Goal: Information Seeking & Learning: Learn about a topic

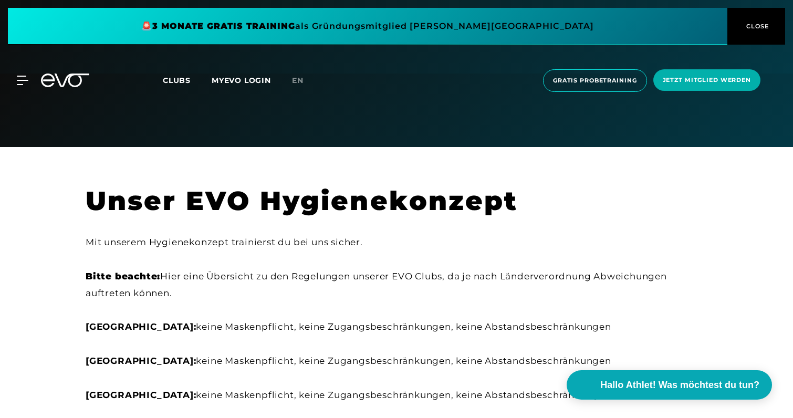
click at [62, 85] on icon at bounding box center [65, 81] width 48 height 14
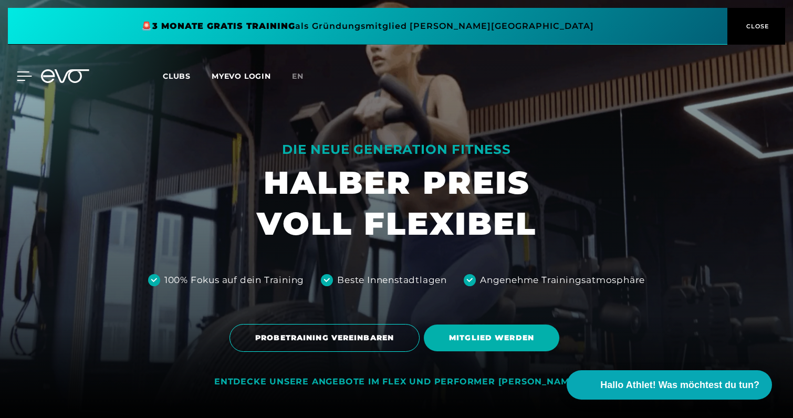
click at [20, 78] on icon at bounding box center [24, 75] width 15 height 9
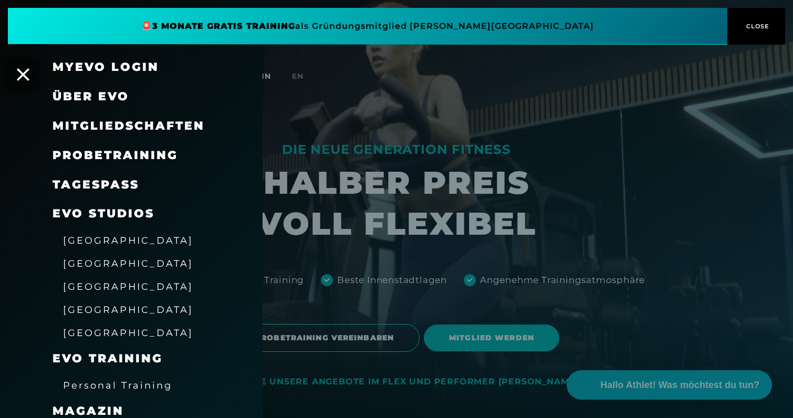
click at [80, 264] on span "[GEOGRAPHIC_DATA]" at bounding box center [128, 263] width 130 height 11
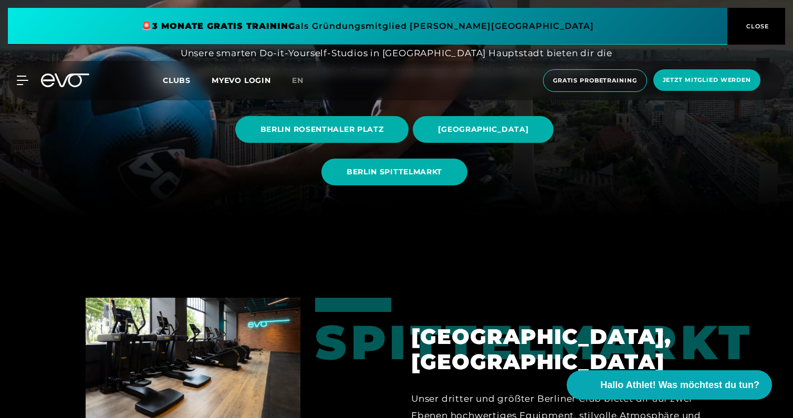
scroll to position [198, 0]
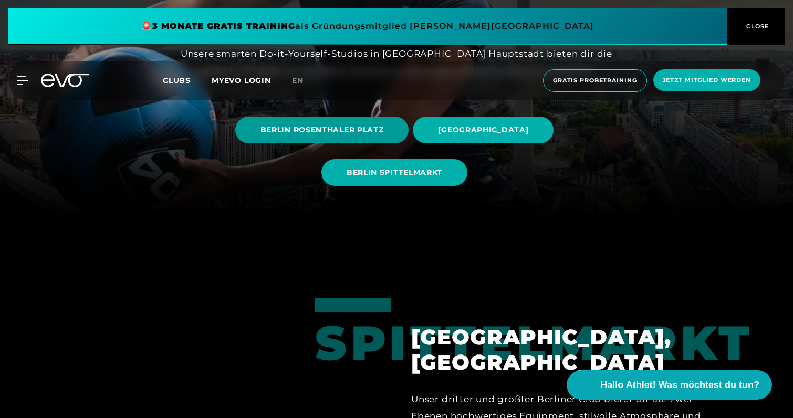
click at [268, 128] on span "BERLIN ROSENTHALER PLATZ" at bounding box center [322, 130] width 123 height 11
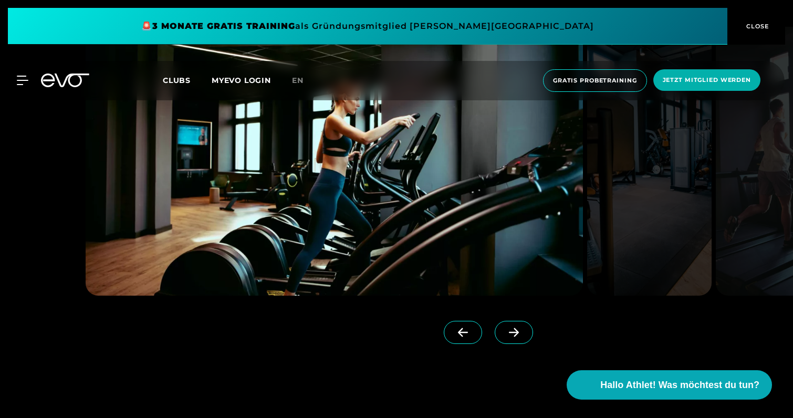
scroll to position [999, 0]
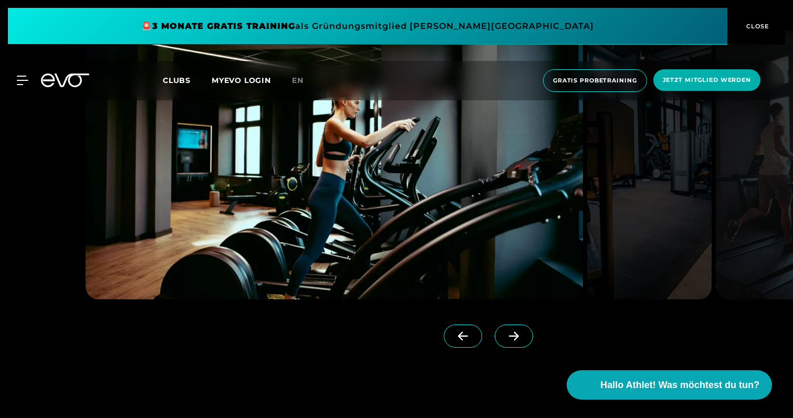
click at [505, 339] on icon at bounding box center [514, 336] width 18 height 9
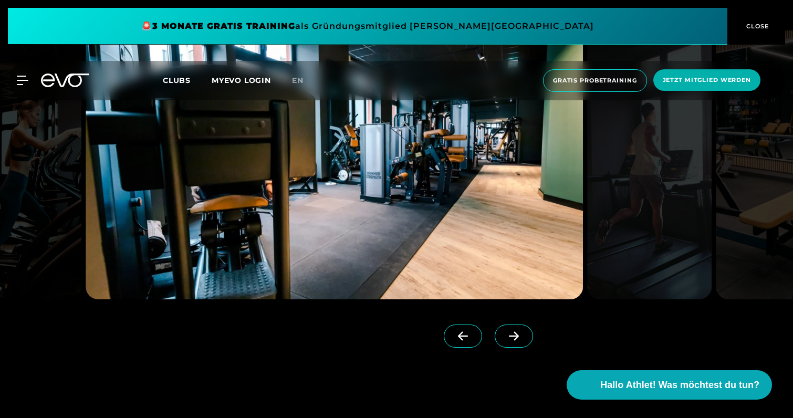
click at [505, 339] on icon at bounding box center [514, 336] width 18 height 9
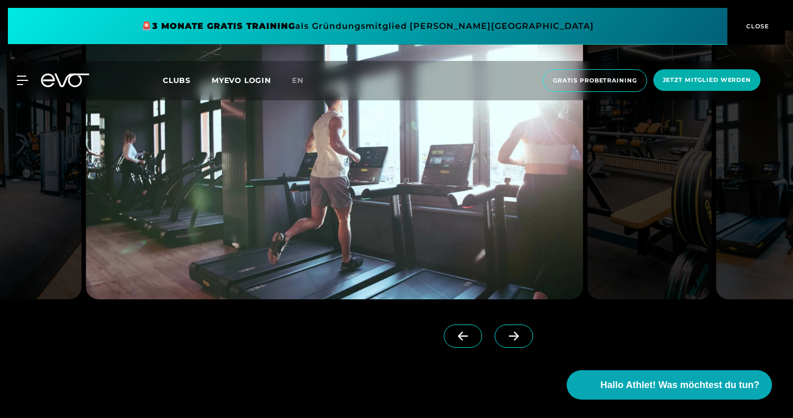
click at [505, 339] on icon at bounding box center [514, 336] width 18 height 9
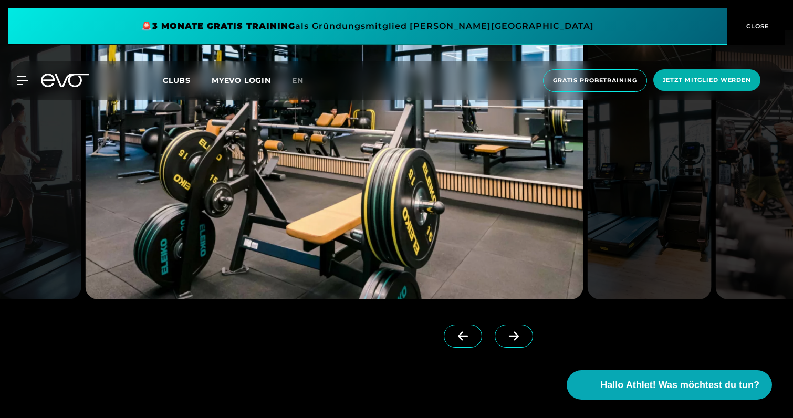
click at [505, 339] on icon at bounding box center [514, 336] width 18 height 9
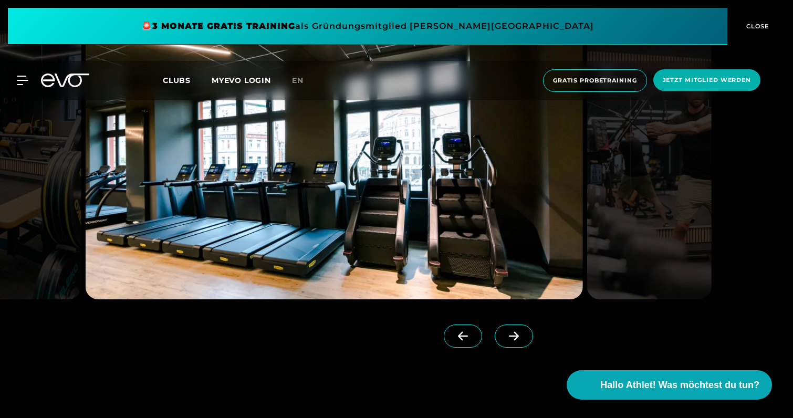
click at [495, 346] on span at bounding box center [514, 336] width 38 height 23
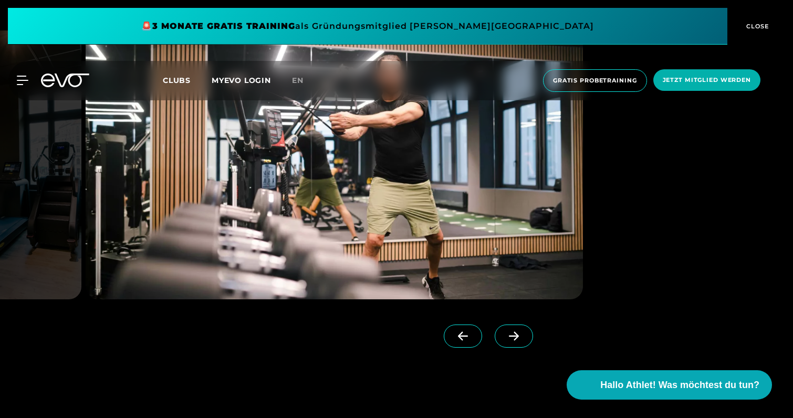
click at [495, 342] on span at bounding box center [514, 336] width 38 height 23
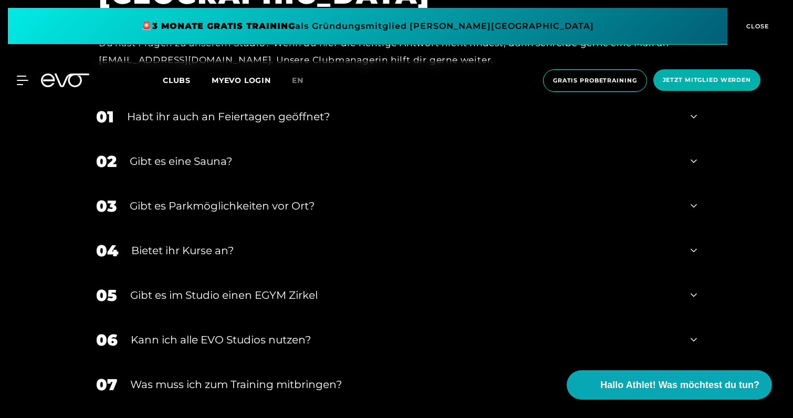
scroll to position [3789, 0]
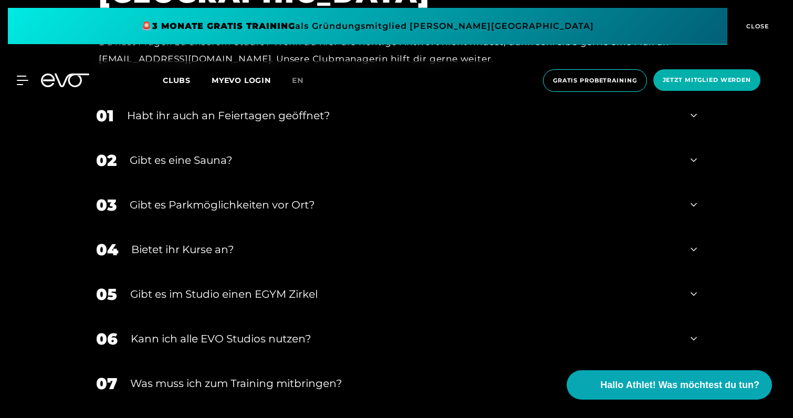
click at [212, 163] on div "Gibt es eine Sauna?" at bounding box center [404, 160] width 548 height 16
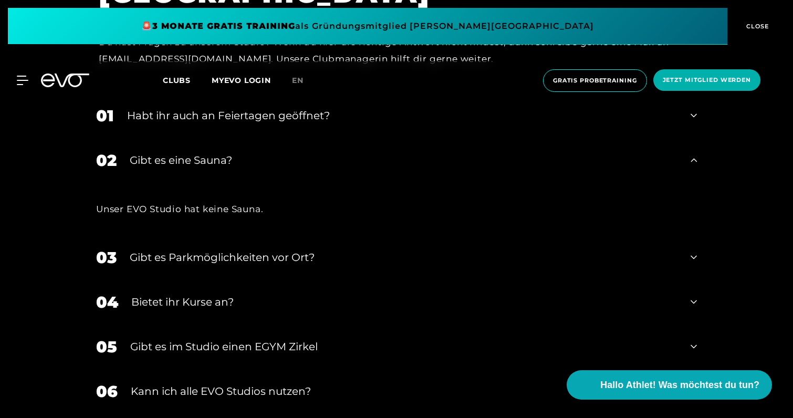
click at [212, 163] on div "Gibt es eine Sauna?" at bounding box center [404, 160] width 548 height 16
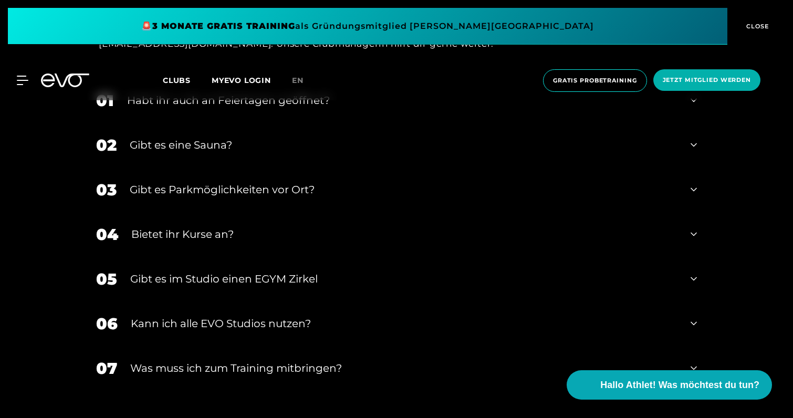
scroll to position [3828, 0]
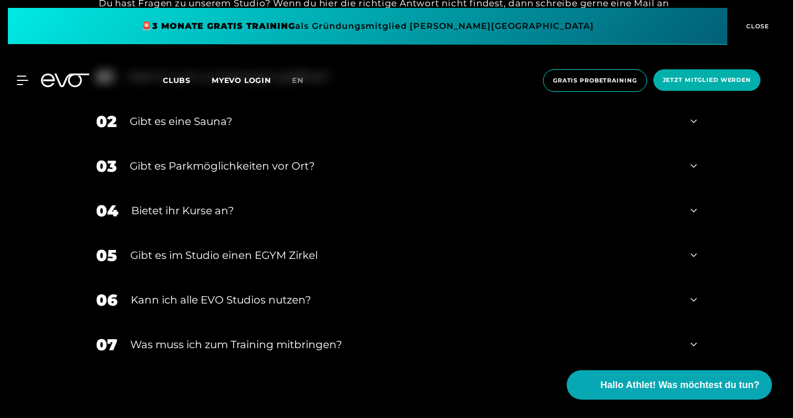
click at [218, 220] on div "04 Bietet ihr [DEMOGRAPHIC_DATA]?" at bounding box center [397, 211] width 622 height 45
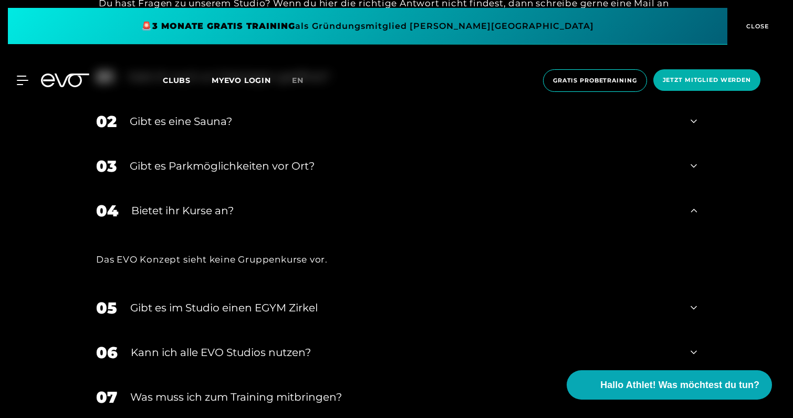
click at [218, 220] on div "04 Bietet ihr [DEMOGRAPHIC_DATA]?" at bounding box center [397, 211] width 622 height 45
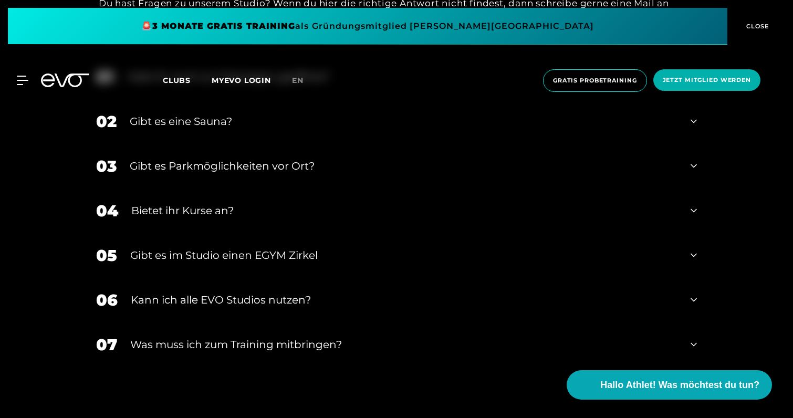
click at [219, 260] on div "Gibt es im Studio einen EGYM Zirkel" at bounding box center [403, 255] width 547 height 16
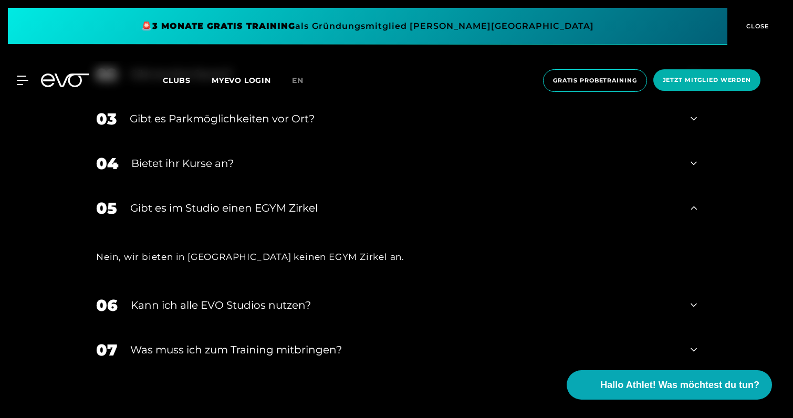
scroll to position [3887, 0]
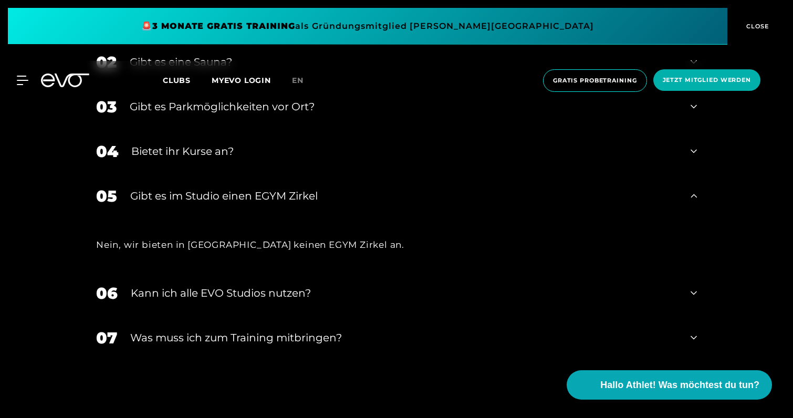
click at [224, 295] on div "Kann ich alle EVO Studios nutzen?" at bounding box center [404, 293] width 547 height 16
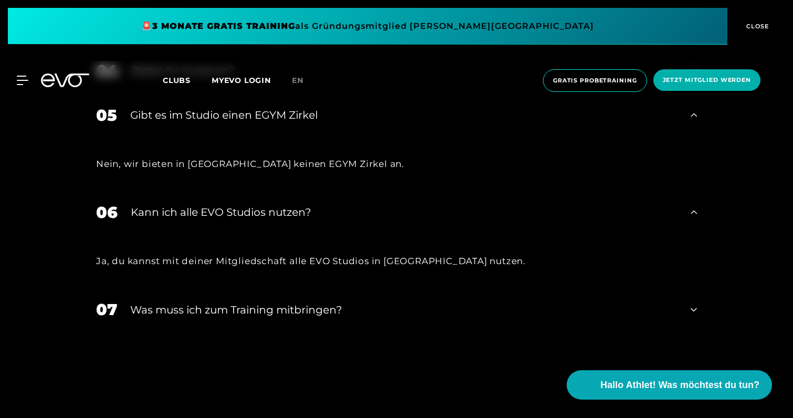
scroll to position [3977, 0]
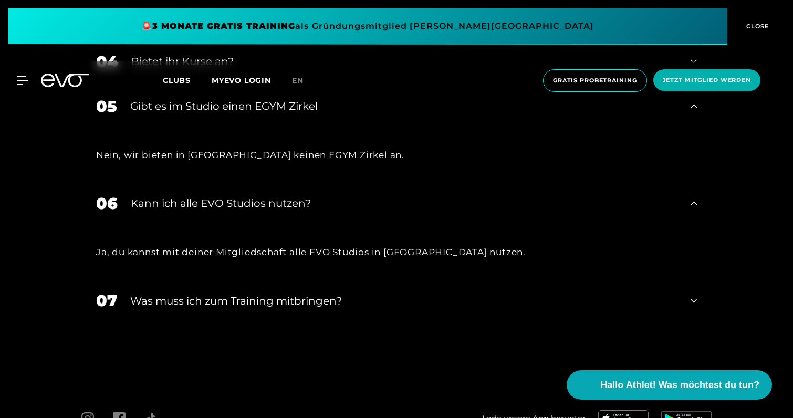
click at [255, 308] on div "Was muss ich zum Training mitbringen?" at bounding box center [403, 301] width 547 height 16
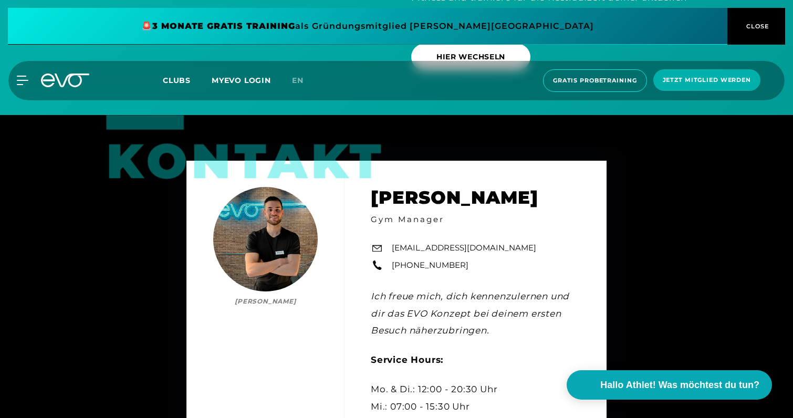
scroll to position [3089, 0]
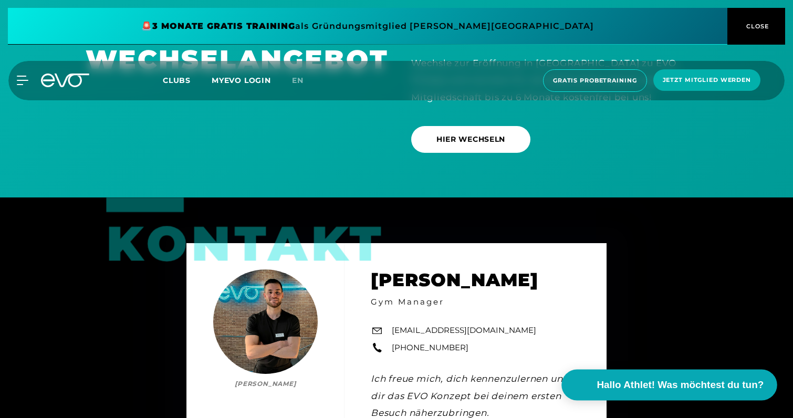
click at [650, 384] on span "Hallo Athlet! Was möchtest du tun?" at bounding box center [680, 385] width 167 height 15
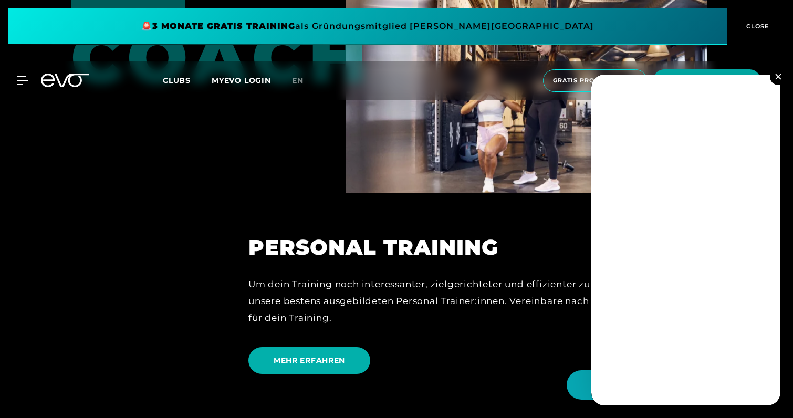
scroll to position [2629, 0]
